Goal: Find specific page/section: Find specific page/section

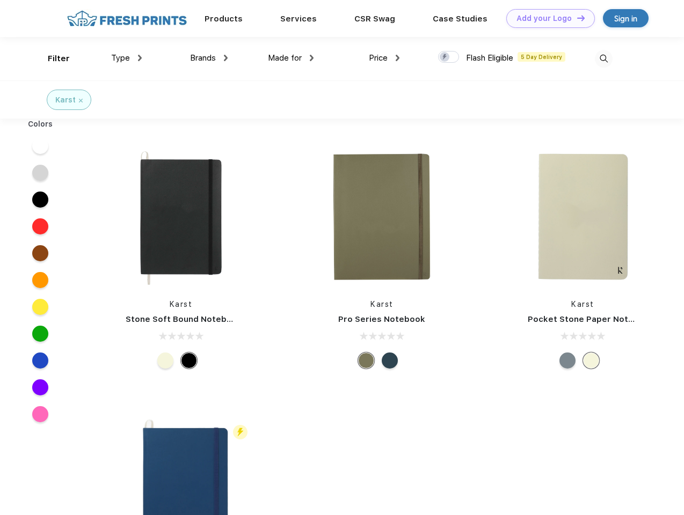
click at [547, 18] on link "Add your Logo Design Tool" at bounding box center [550, 18] width 89 height 19
click at [0, 0] on div "Design Tool" at bounding box center [0, 0] width 0 height 0
click at [576, 18] on link "Add your Logo Design Tool" at bounding box center [550, 18] width 89 height 19
click at [52, 59] on div "Filter" at bounding box center [59, 59] width 22 height 12
click at [127, 58] on span "Type" at bounding box center [120, 58] width 19 height 10
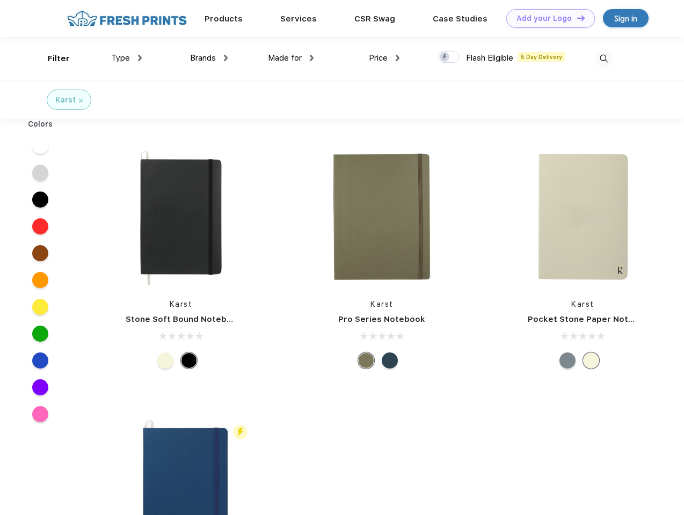
click at [209, 58] on span "Brands" at bounding box center [203, 58] width 26 height 10
click at [291, 58] on span "Made for" at bounding box center [285, 58] width 34 height 10
click at [384, 58] on span "Price" at bounding box center [378, 58] width 19 height 10
click at [449, 57] on div at bounding box center [448, 57] width 21 height 12
click at [445, 57] on input "checkbox" at bounding box center [441, 53] width 7 height 7
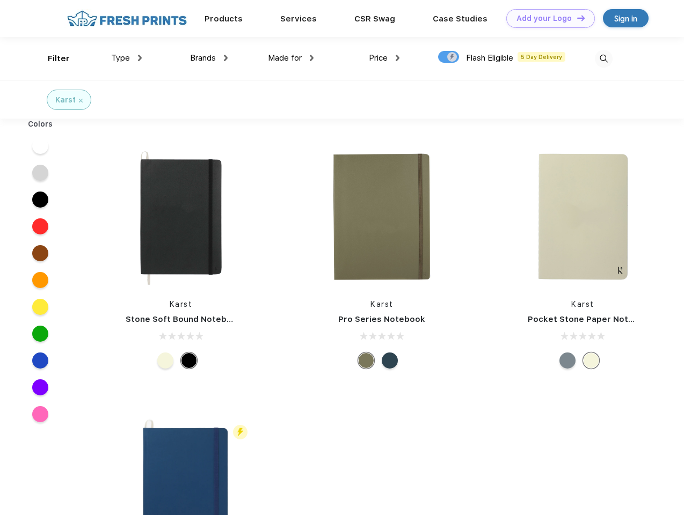
click at [604, 59] on img at bounding box center [604, 59] width 18 height 18
